Goal: Answer question/provide support

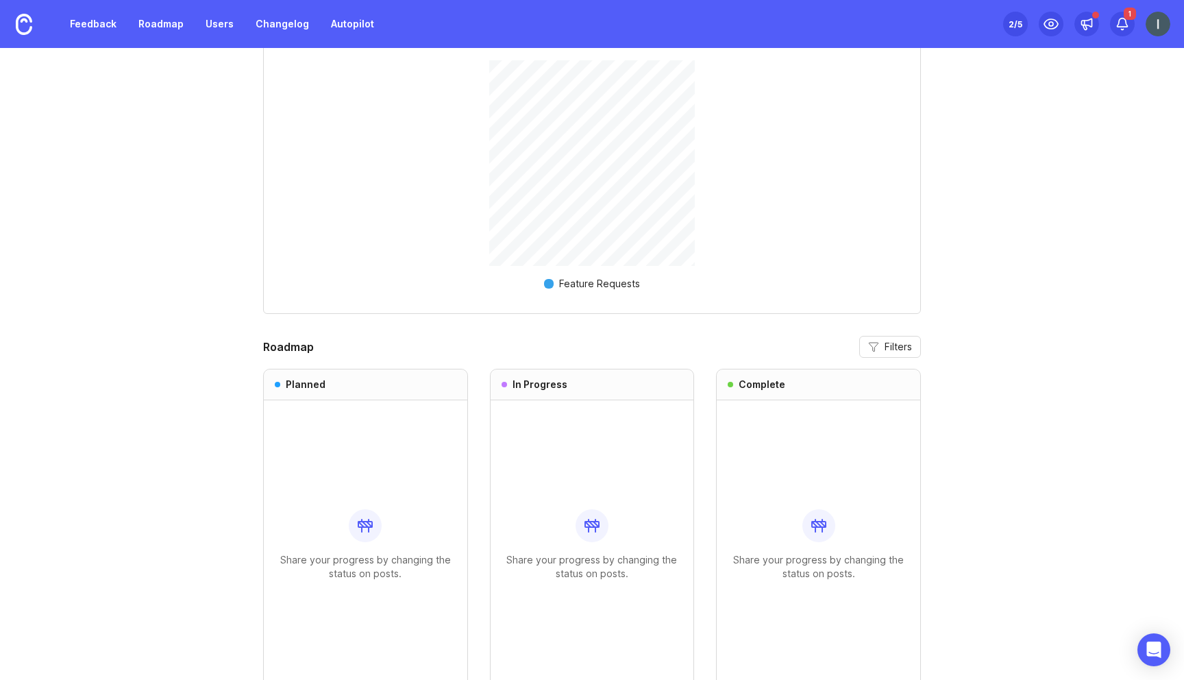
scroll to position [1098, 0]
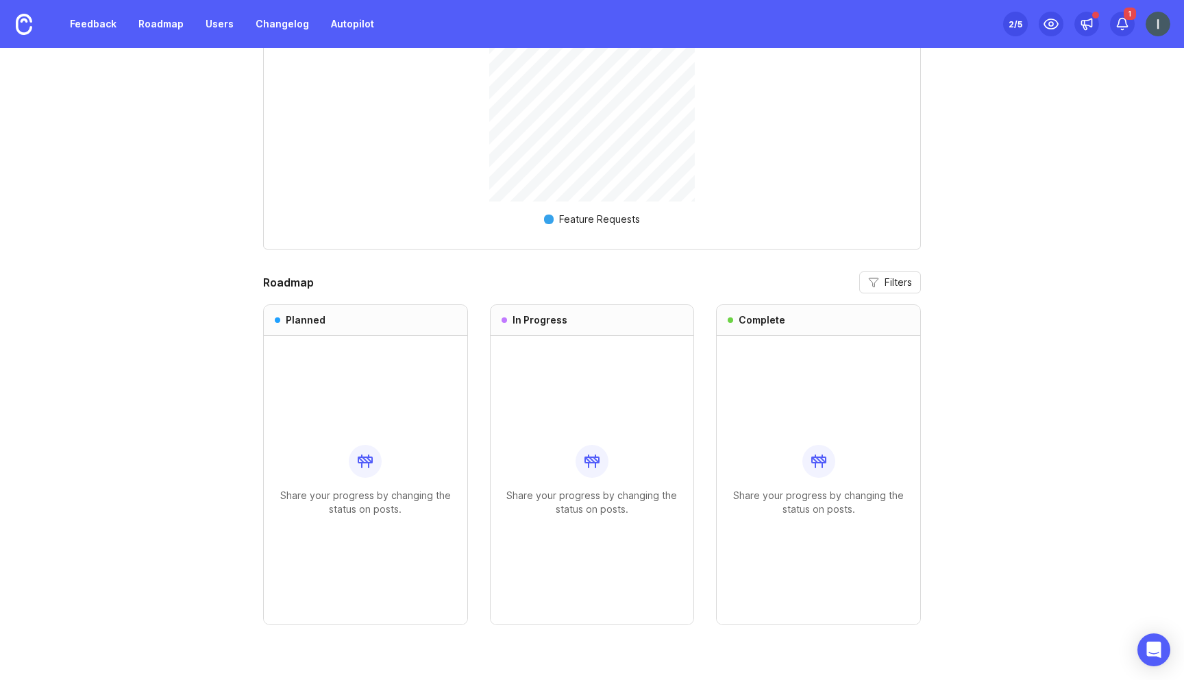
click at [390, 434] on div "Share your progress by changing the status on posts." at bounding box center [366, 480] width 182 height 288
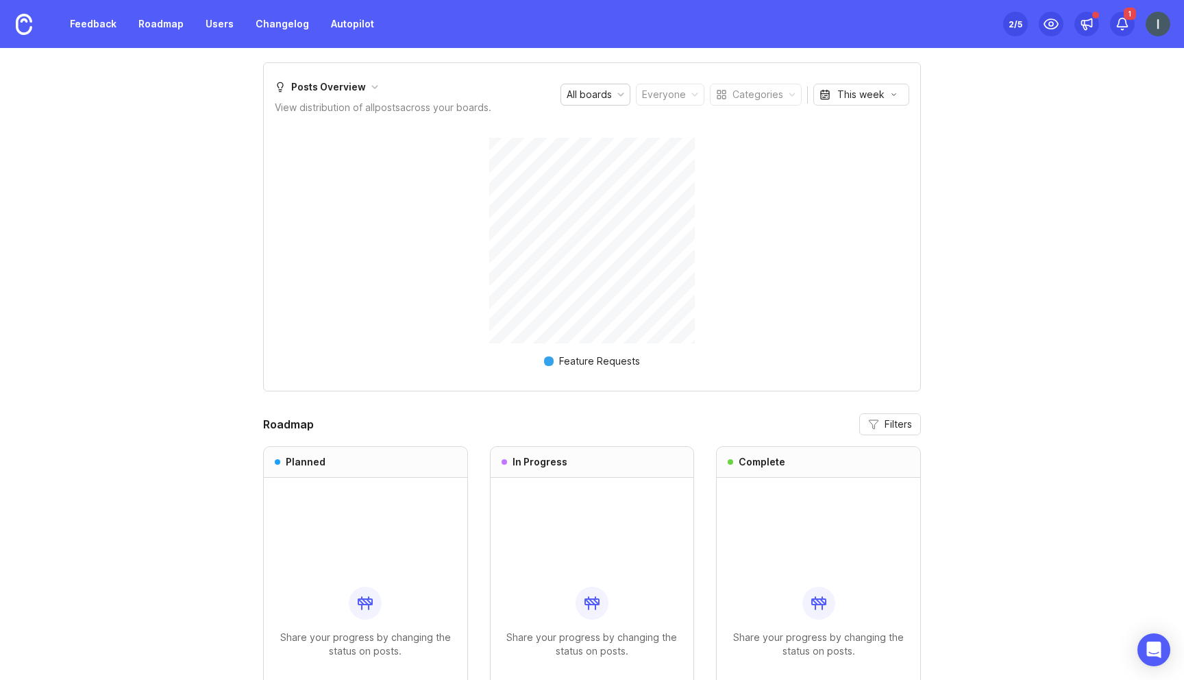
scroll to position [869, 0]
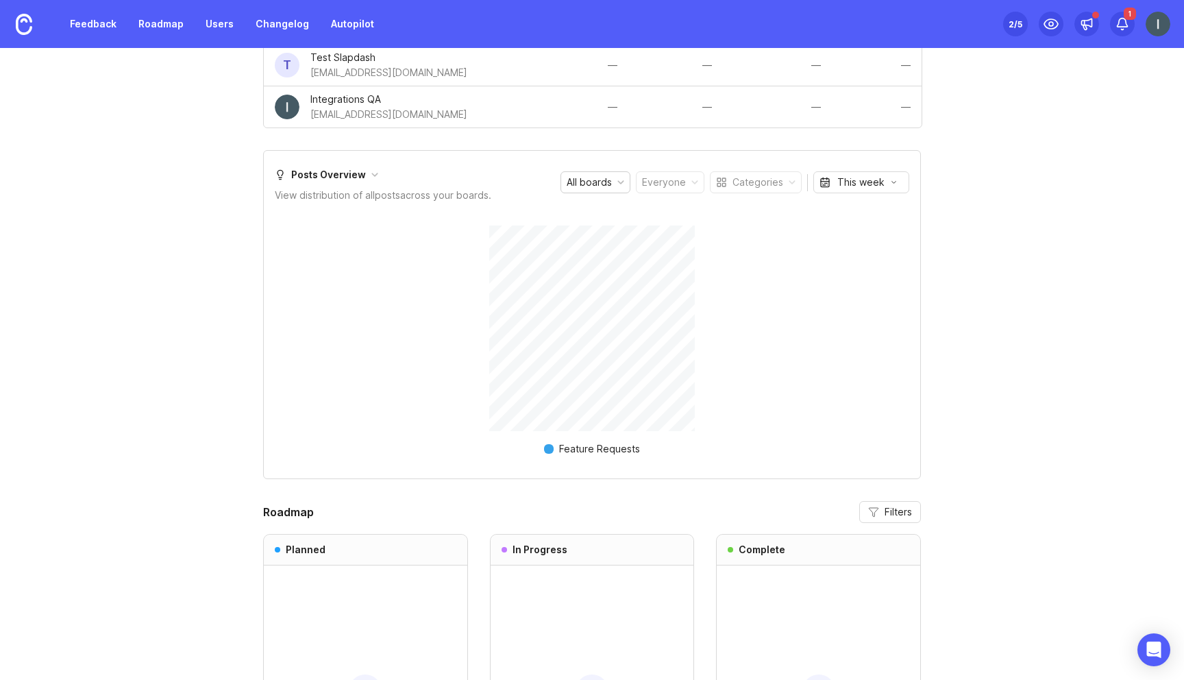
click at [578, 447] on div "Feature Requests" at bounding box center [599, 449] width 81 height 14
click at [582, 449] on div "Feature Requests" at bounding box center [599, 449] width 81 height 14
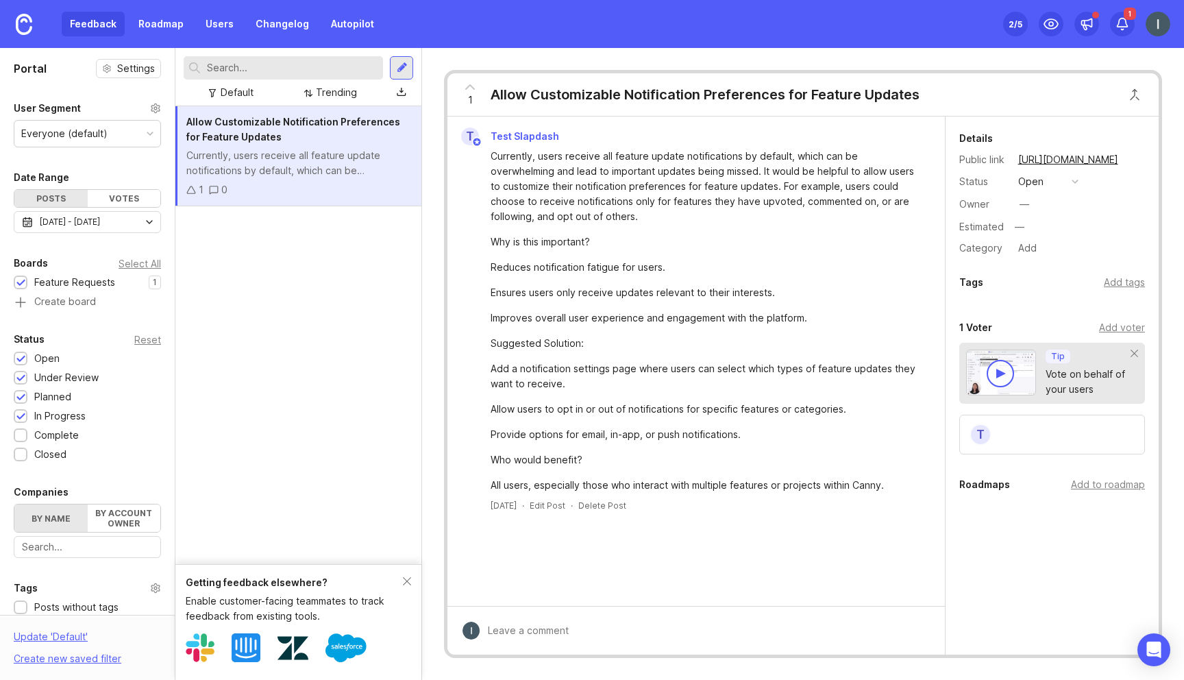
click at [291, 126] on span "Allow Customizable Notification Preferences for Feature Updates" at bounding box center [293, 129] width 214 height 27
click at [619, 85] on div "Allow Customizable Notification Preferences for Feature Updates" at bounding box center [704, 94] width 429 height 19
click at [362, 229] on div "Allow Customizable Notification Preferences for Feature Updates 1 0" at bounding box center [298, 335] width 246 height 458
click at [381, 161] on div "Currently, users receive all feature update notifications by default, which can…" at bounding box center [298, 163] width 224 height 30
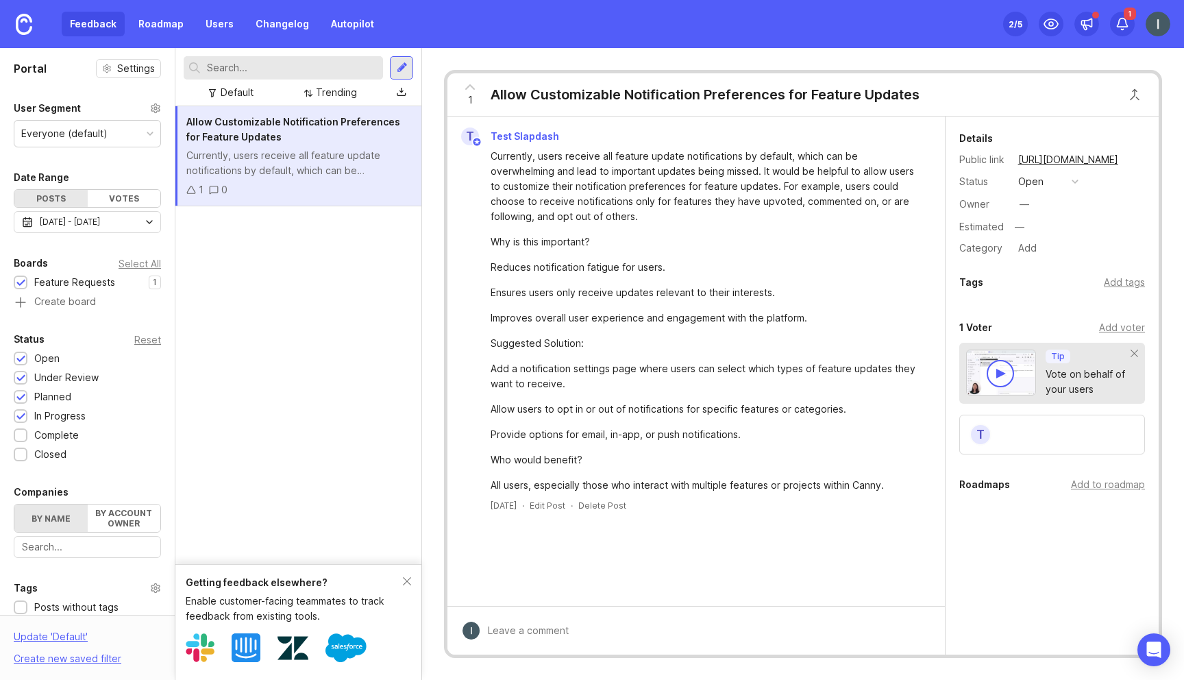
click at [381, 161] on div "Currently, users receive all feature update notifications by default, which can…" at bounding box center [298, 163] width 224 height 30
click at [357, 151] on div "Currently, users receive all feature update notifications by default, which can…" at bounding box center [298, 163] width 224 height 30
click at [599, 97] on div "Allow Customizable Notification Preferences for Feature Updates" at bounding box center [704, 94] width 429 height 19
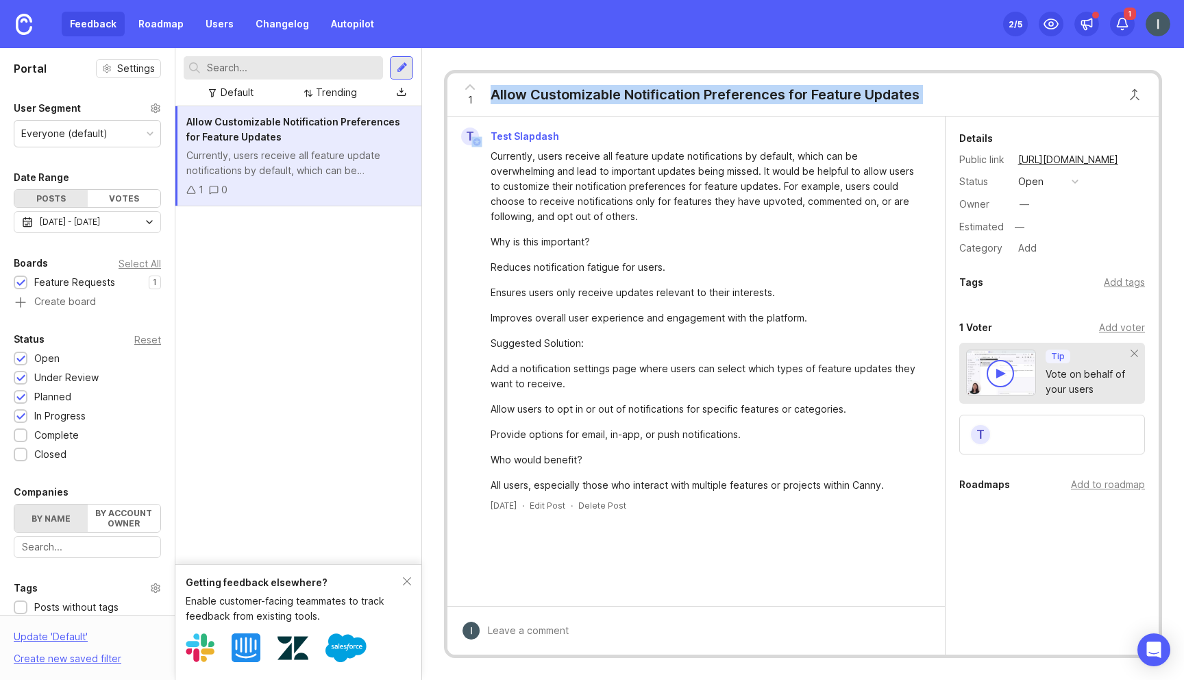
click at [599, 97] on div "Allow Customizable Notification Preferences for Feature Updates" at bounding box center [704, 94] width 429 height 19
click at [1123, 82] on button "Close button" at bounding box center [1134, 94] width 27 height 27
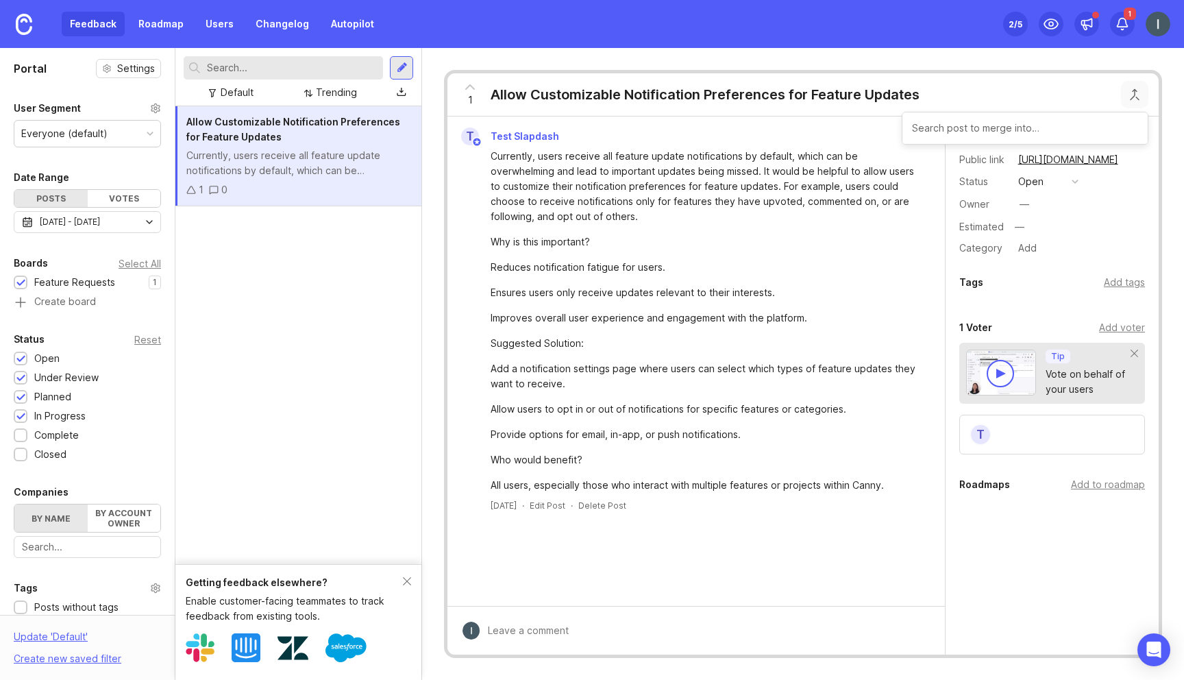
click at [1002, 83] on div "1 Allow Customizable Notification Preferences for Feature Updates" at bounding box center [802, 94] width 711 height 43
click at [190, 188] on icon at bounding box center [191, 190] width 10 height 10
click at [1128, 328] on div "Add voter" at bounding box center [1122, 327] width 46 height 15
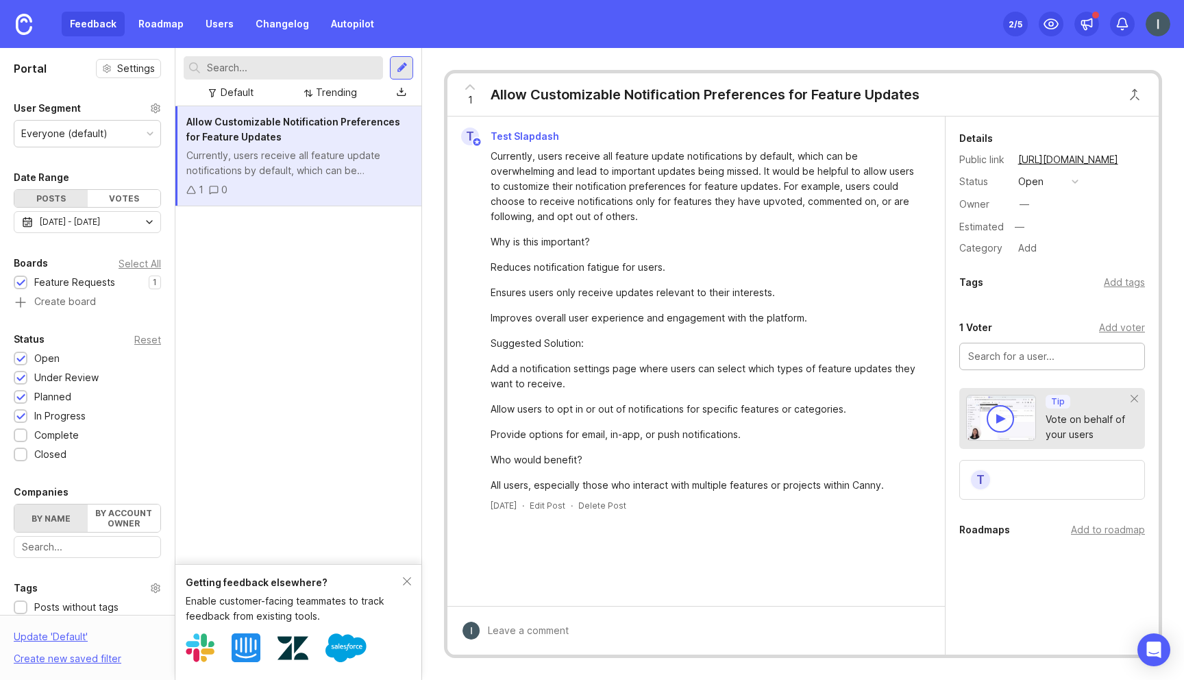
type input "K"
type input "A"
type input "Integrations QA"
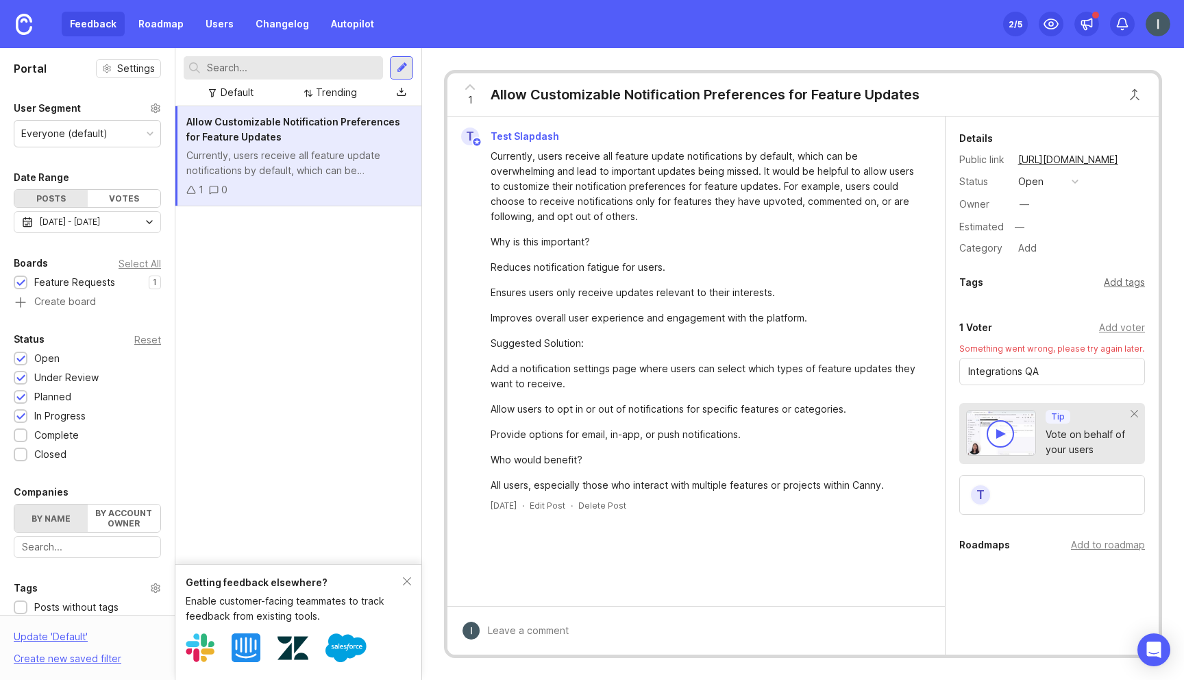
click at [1128, 283] on div "Add tags" at bounding box center [1124, 282] width 41 height 15
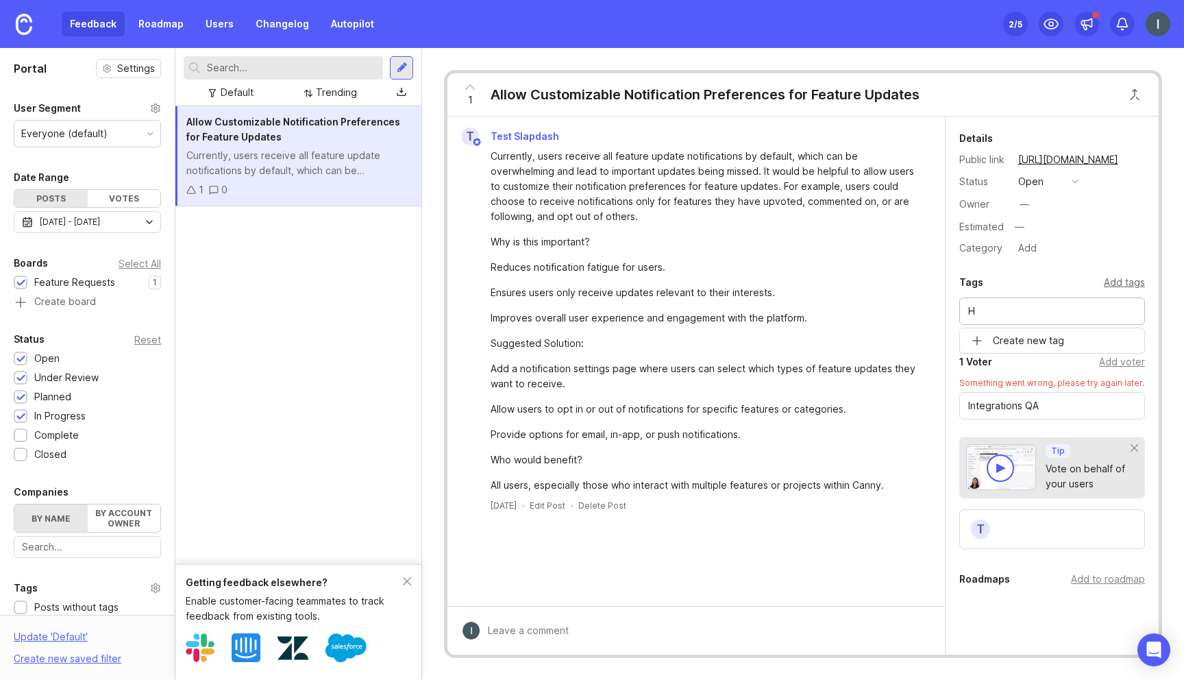
type input "H"
click at [1049, 345] on div "Details Public link [URL][DOMAIN_NAME] Status open Owner — Estimated — Category…" at bounding box center [1051, 416] width 213 height 601
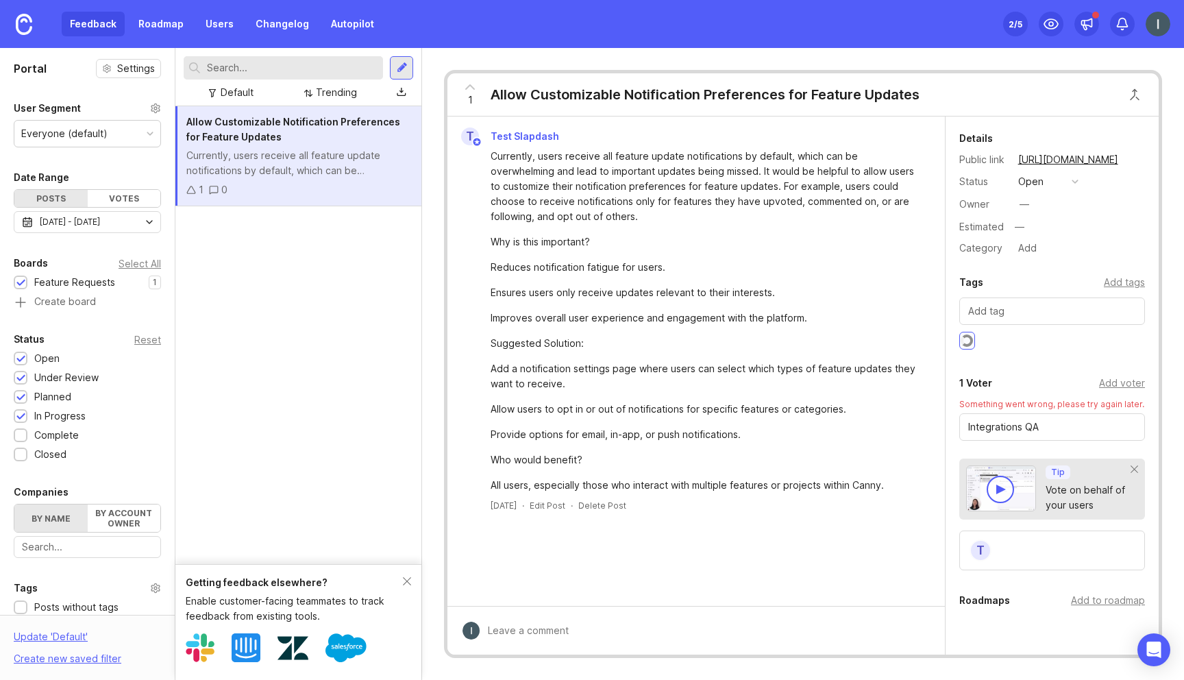
click at [1037, 315] on input "text" at bounding box center [1052, 310] width 168 height 15
